Goal: Transaction & Acquisition: Purchase product/service

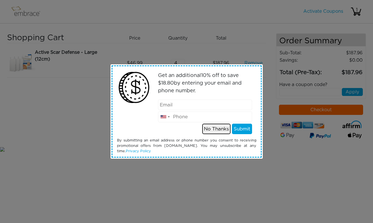
click at [214, 129] on button "No Thanks" at bounding box center [216, 129] width 28 height 11
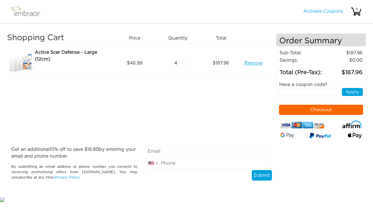
click at [310, 109] on button "Checkout" at bounding box center [321, 110] width 84 height 10
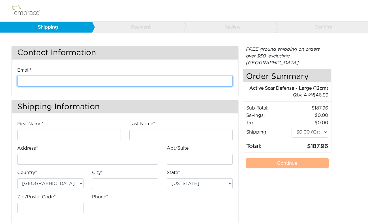
click at [78, 82] on input "email" at bounding box center [125, 81] width 216 height 11
type input "A"
type input "abdulla.g@gmail.com"
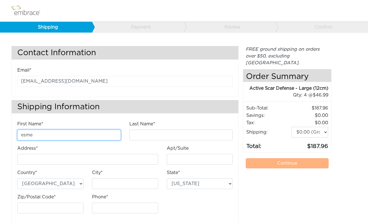
type input "Esme"
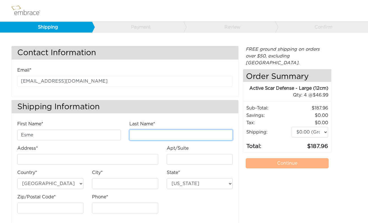
type input "Jourdan"
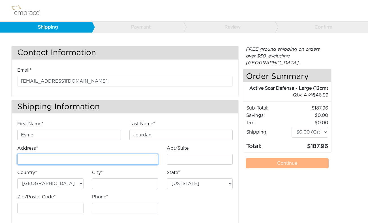
type input "52 Grove Street"
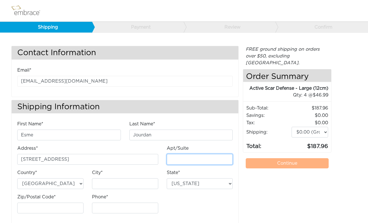
type input "Apt 1A"
type input "New York"
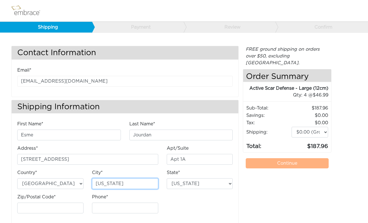
select select "NY"
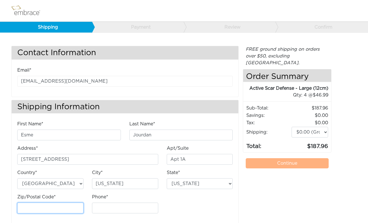
type input "10014"
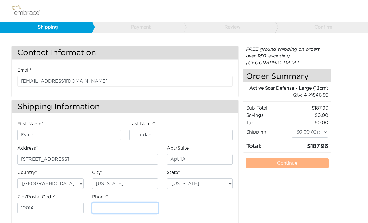
type input "6465997602"
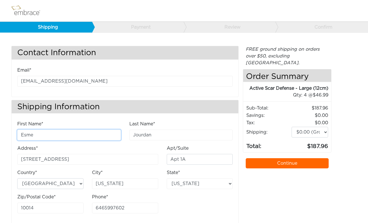
scroll to position [8, 0]
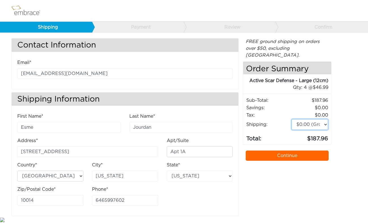
click at [292, 119] on select "$0.00 (Ground) $15.00 (Express Saver) $20.00 (Two Day) $30.00 (Overnight)" at bounding box center [310, 124] width 37 height 11
select select "4"
click option "$30.00 (Overnight)" at bounding box center [0, 0] width 0 height 0
click at [292, 119] on select "$0.00 (Ground) $15.00 (Express Saver) $20.00 (Two Day) $30.00 (Overnight)" at bounding box center [310, 124] width 37 height 11
click at [274, 173] on div "FREE ground shipping on orders over $50, excluding Australia. Any applicable im…" at bounding box center [287, 127] width 89 height 178
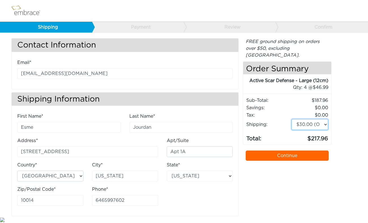
click at [292, 119] on select "$0.00 (Ground) $15.00 (Express Saver) $20.00 (Two Day) $30.00 (Overnight)" at bounding box center [310, 124] width 37 height 11
click at [307, 119] on select "$0.00 (Ground) $15.00 (Express Saver) $20.00 (Two Day) $30.00 (Overnight)" at bounding box center [310, 124] width 37 height 11
click at [286, 151] on link "Continue" at bounding box center [287, 156] width 83 height 10
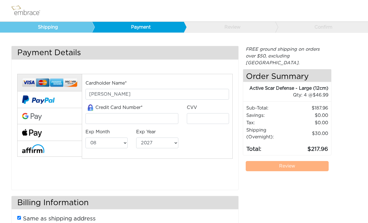
select select "8"
select select "2027"
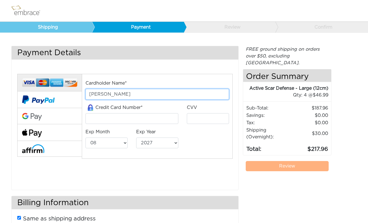
click at [158, 95] on input "[PERSON_NAME]" at bounding box center [158, 94] width 144 height 11
click at [158, 95] on input "Esme Jourdan" at bounding box center [158, 94] width 144 height 11
type input "ABDULLA ALGHANIM"
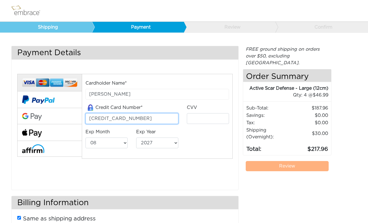
type input "4523398012349567"
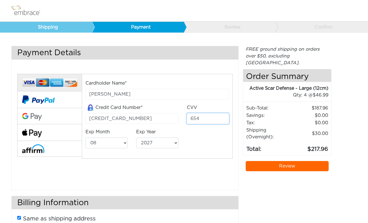
type input "654"
select select "1"
select select "2029"
click at [176, 175] on div "Cardholder Name* ABDULLA ALGHANIM Credit Card Number* 4523398012349567 CVV 654 …" at bounding box center [125, 124] width 224 height 115
click at [286, 161] on link "Review" at bounding box center [287, 166] width 83 height 10
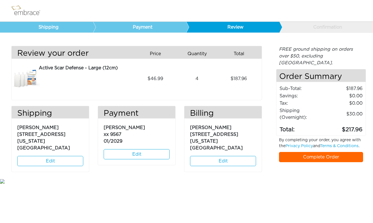
click at [310, 152] on link "Complete Order" at bounding box center [321, 157] width 84 height 10
